Goal: Information Seeking & Learning: Check status

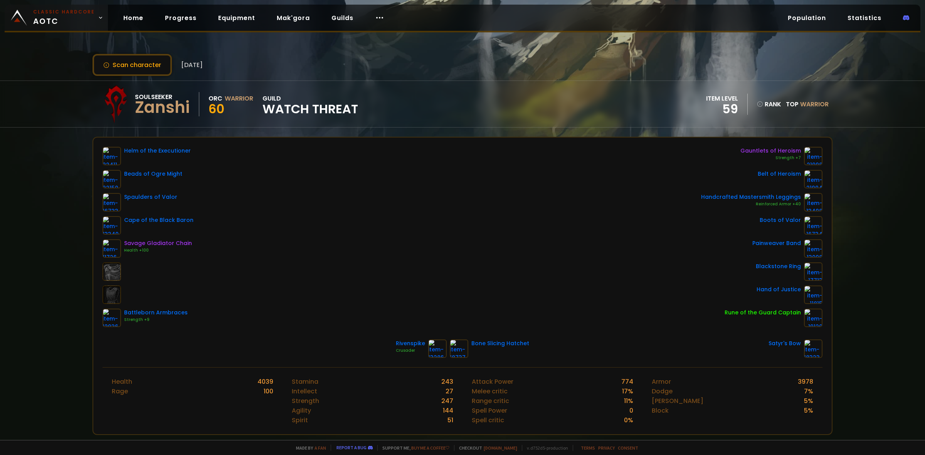
click at [55, 22] on span "Classic Hardcore AOTC" at bounding box center [64, 17] width 62 height 18
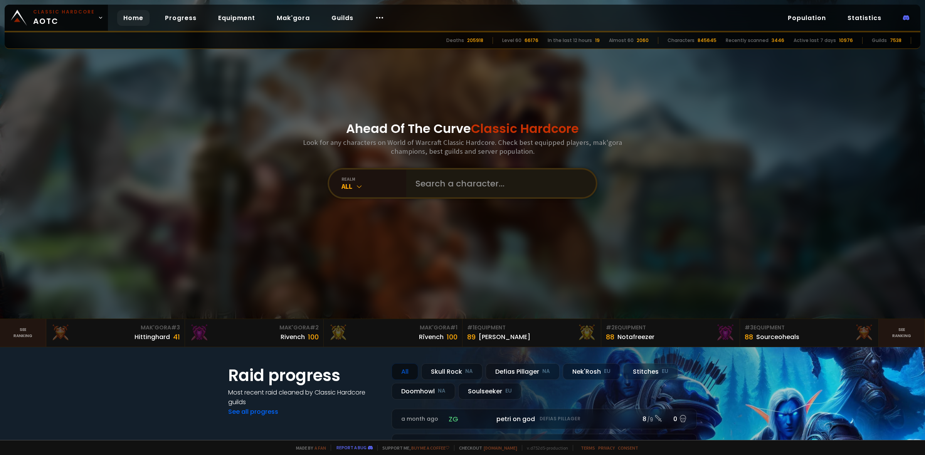
click at [406, 183] on div at bounding box center [501, 184] width 190 height 28
click at [462, 183] on input "text" at bounding box center [499, 184] width 176 height 28
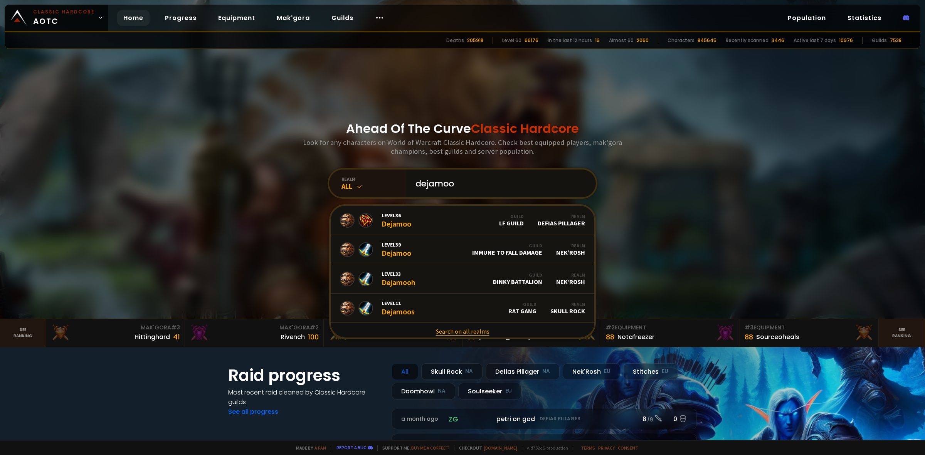
type input "dejamoo"
click at [437, 326] on link "Search on all realms" at bounding box center [463, 331] width 264 height 17
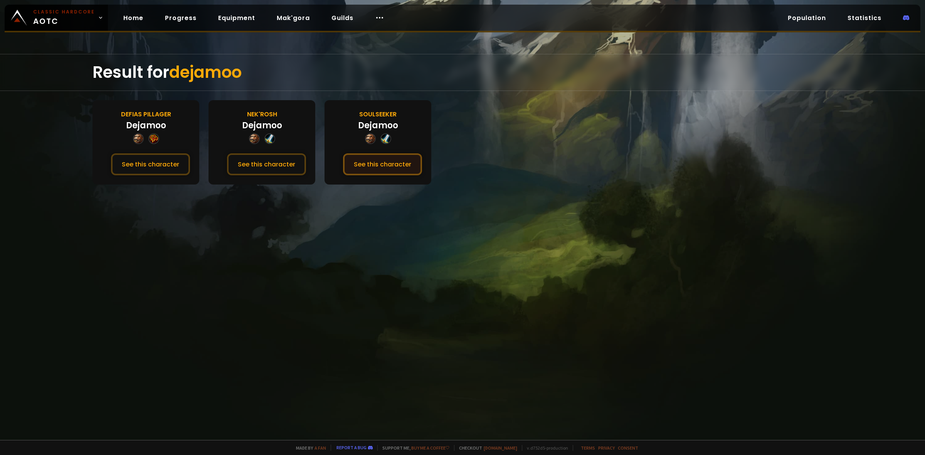
click at [396, 162] on button "See this character" at bounding box center [382, 164] width 79 height 22
